Goal: Find contact information: Find contact information

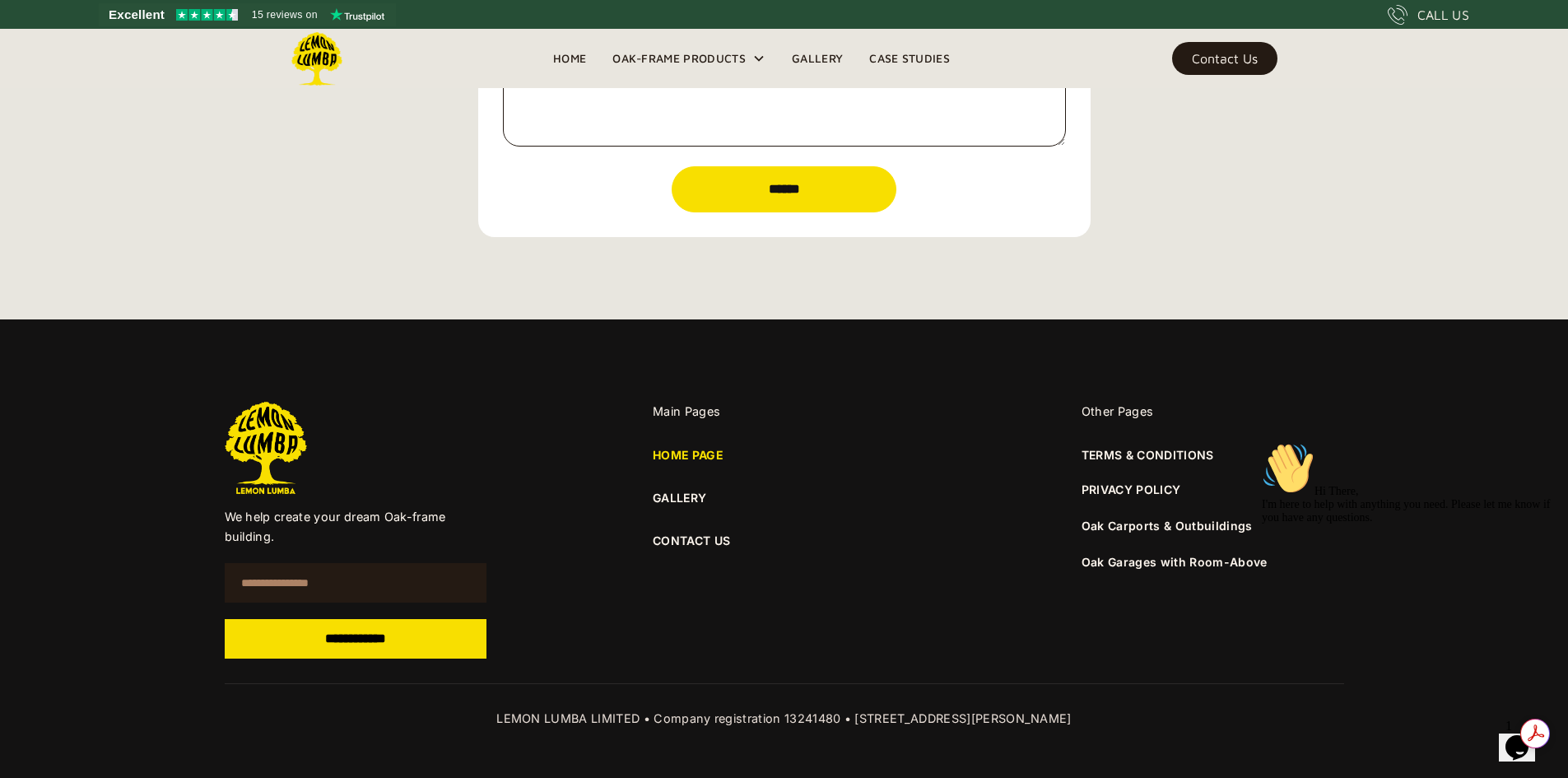
scroll to position [5900, 0]
click at [1262, 442] on icon "Chat attention grabber" at bounding box center [1262, 442] width 0 height 0
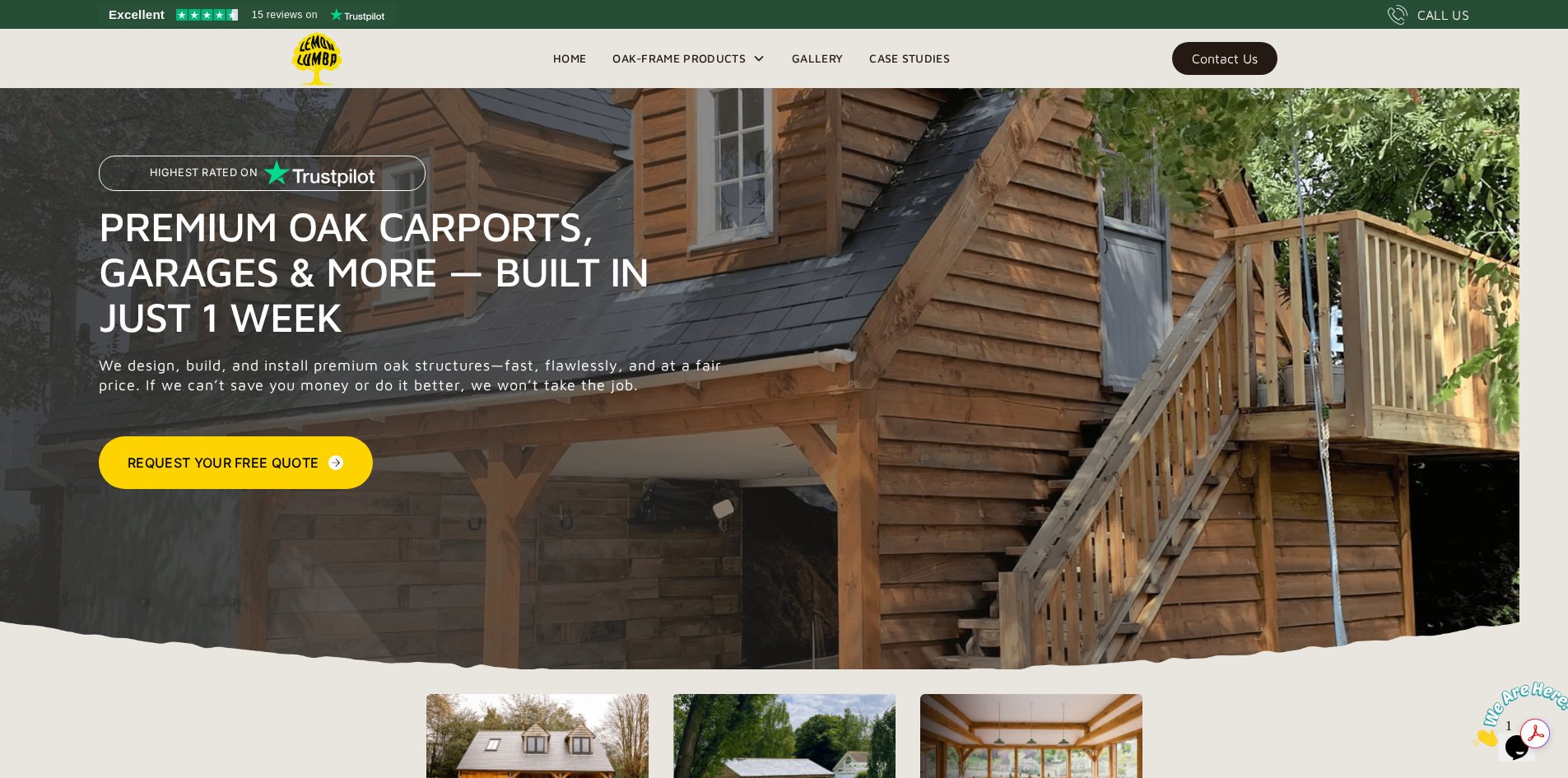
scroll to position [0, 0]
click at [1236, 55] on div "Contact Us" at bounding box center [1225, 58] width 66 height 11
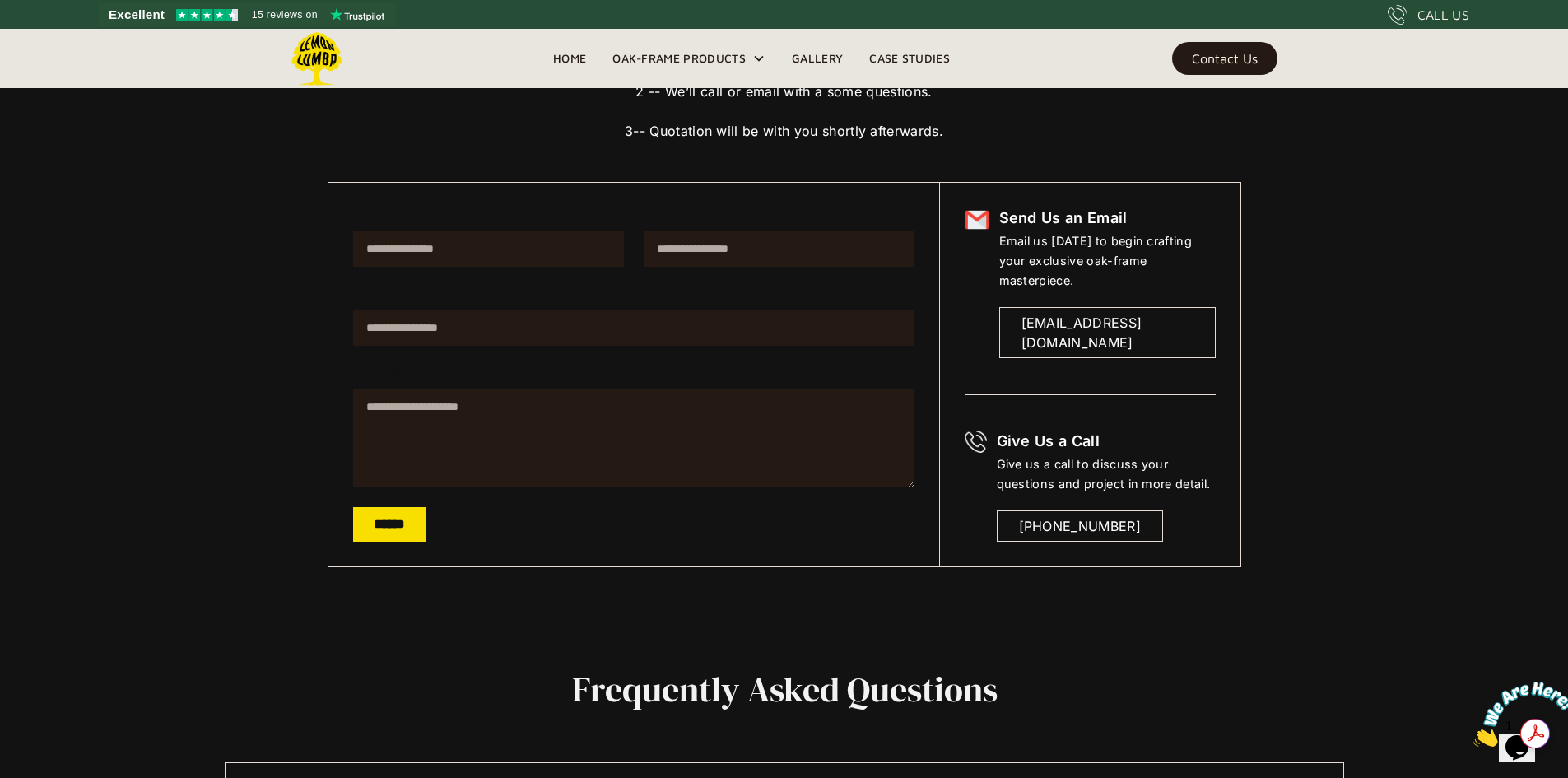
scroll to position [230, 0]
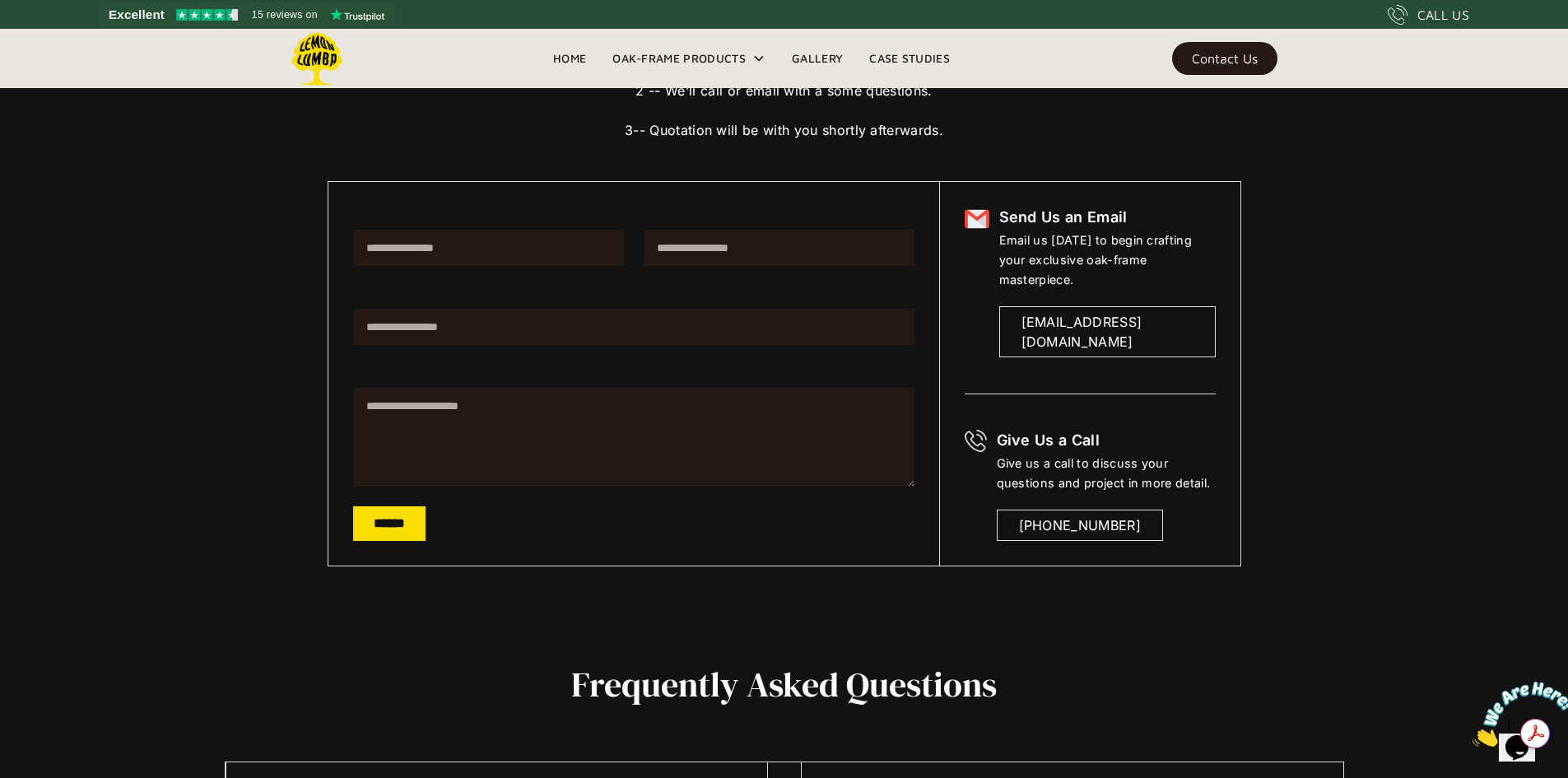
click at [1386, 591] on div "What Happens After You Enquire? 1 -- You fill out a short form (2 minutes max),…" at bounding box center [784, 192] width 1568 height 846
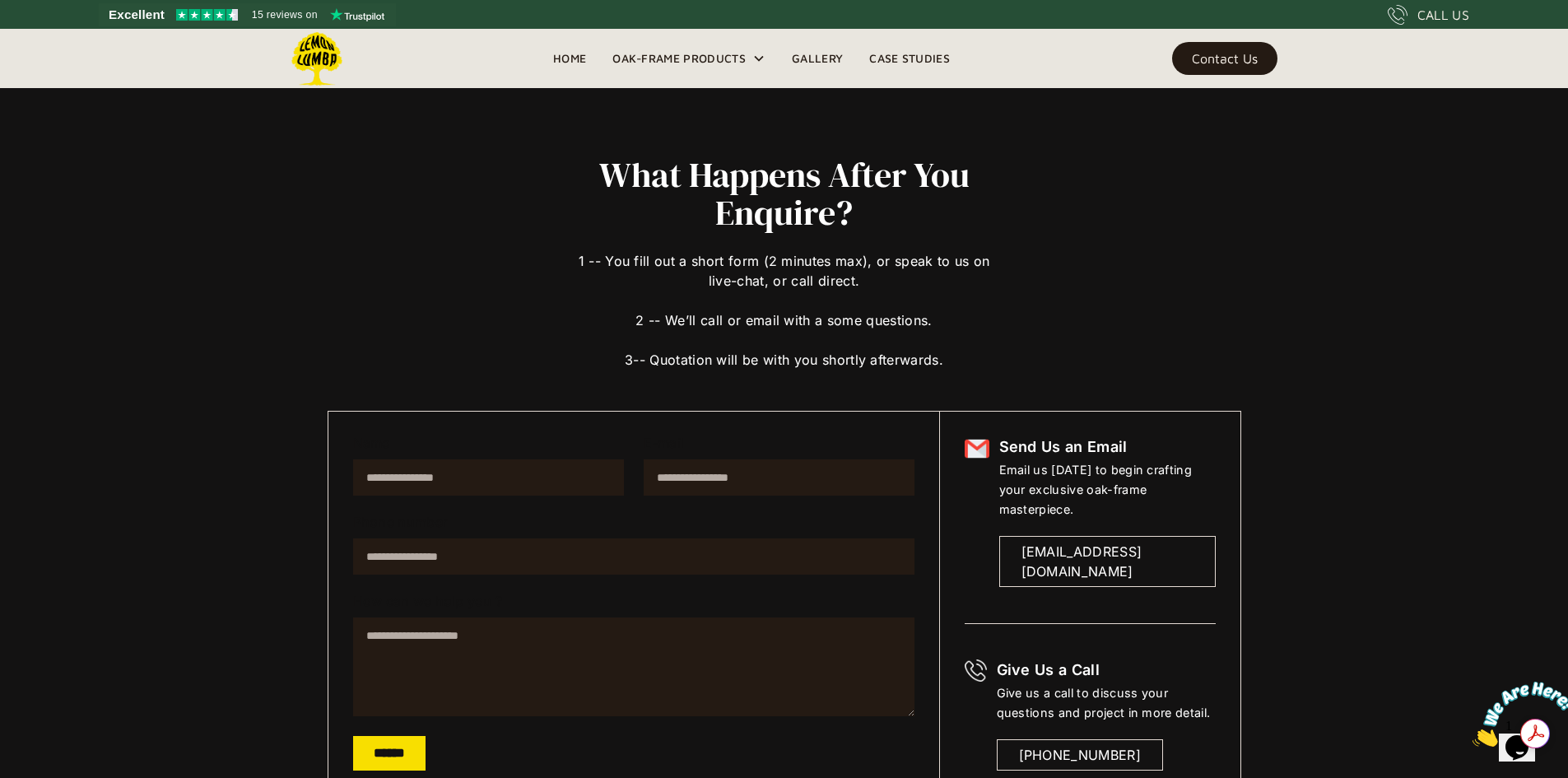
scroll to position [0, 0]
click at [1012, 536] on link "[EMAIL_ADDRESS][DOMAIN_NAME]" at bounding box center [1107, 562] width 217 height 51
drag, startPoint x: 0, startPoint y: 354, endPoint x: 5, endPoint y: 377, distance: 23.5
drag, startPoint x: 576, startPoint y: 57, endPoint x: 588, endPoint y: 61, distance: 12.6
click at [576, 57] on link "Home" at bounding box center [570, 58] width 59 height 25
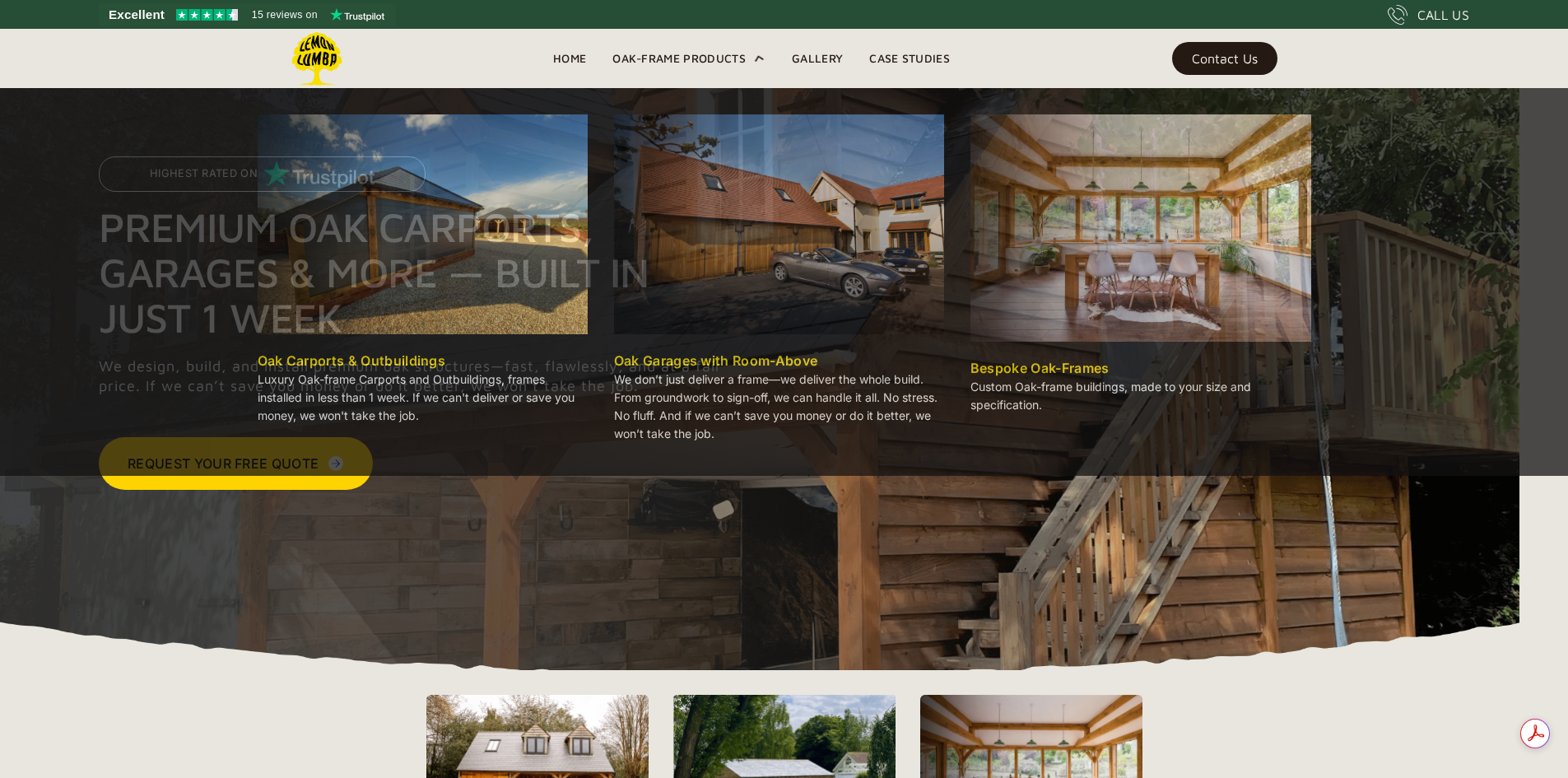
drag, startPoint x: 0, startPoint y: 0, endPoint x: 662, endPoint y: 53, distance: 664.1
click at [662, 53] on div "Oak-Frame Products" at bounding box center [679, 58] width 133 height 20
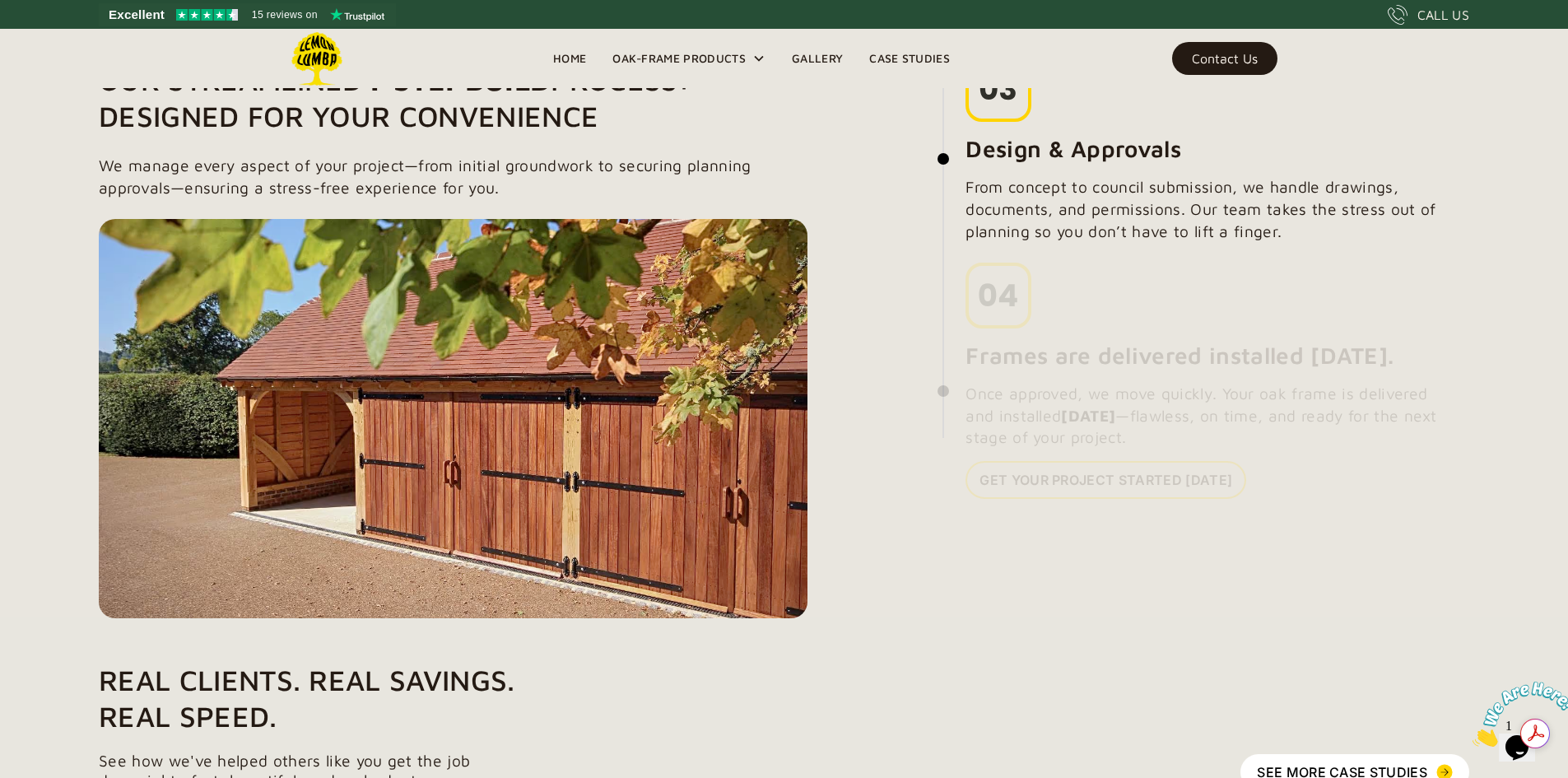
scroll to position [1728, 0]
